Goal: Task Accomplishment & Management: Manage account settings

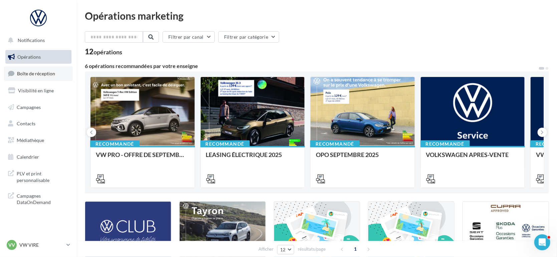
click at [38, 75] on span "Boîte de réception" at bounding box center [36, 74] width 38 height 6
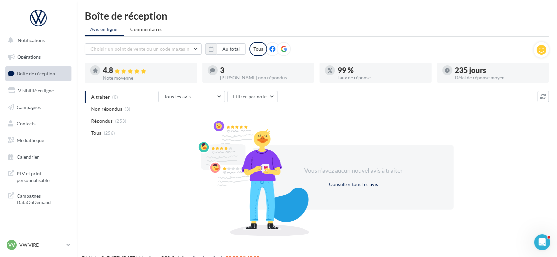
drag, startPoint x: 183, startPoint y: 19, endPoint x: 155, endPoint y: 149, distance: 132.7
click at [155, 149] on div "Boîte de réception Avis en ligne Commentaires Choisir un point de vente ou un c…" at bounding box center [317, 122] width 480 height 223
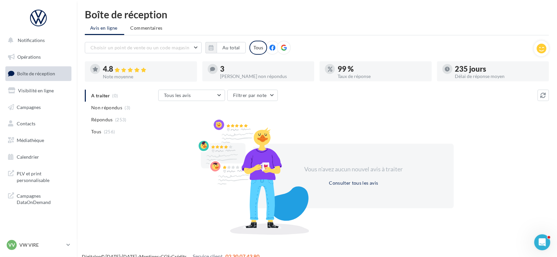
click at [270, 137] on div at bounding box center [253, 177] width 117 height 116
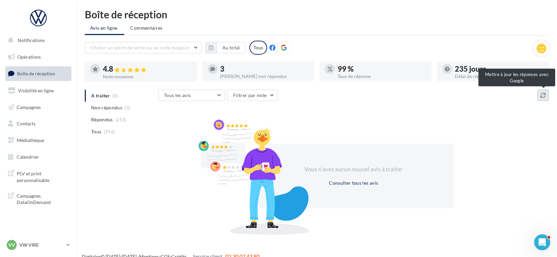
click at [546, 97] on button at bounding box center [542, 95] width 11 height 11
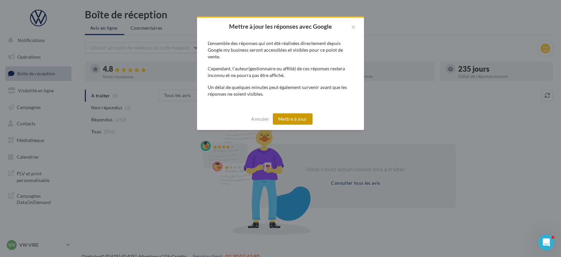
click at [298, 118] on button "Mettre à jour" at bounding box center [293, 118] width 40 height 11
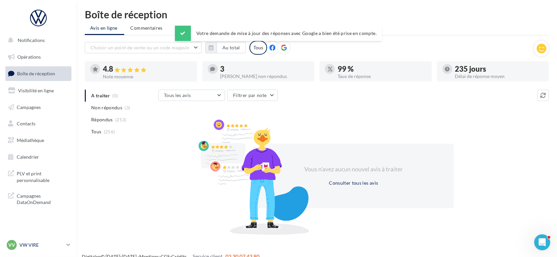
click at [35, 244] on p "VW VIRE" at bounding box center [41, 245] width 44 height 7
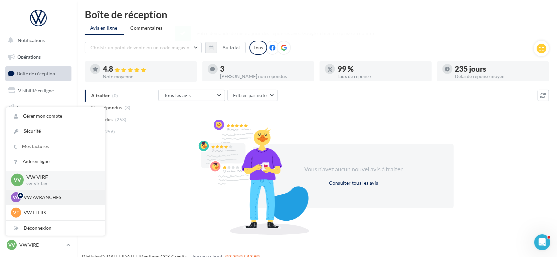
click at [44, 198] on p "VW AVRANCHES" at bounding box center [60, 197] width 73 height 7
